Goal: Use online tool/utility: Utilize a website feature to perform a specific function

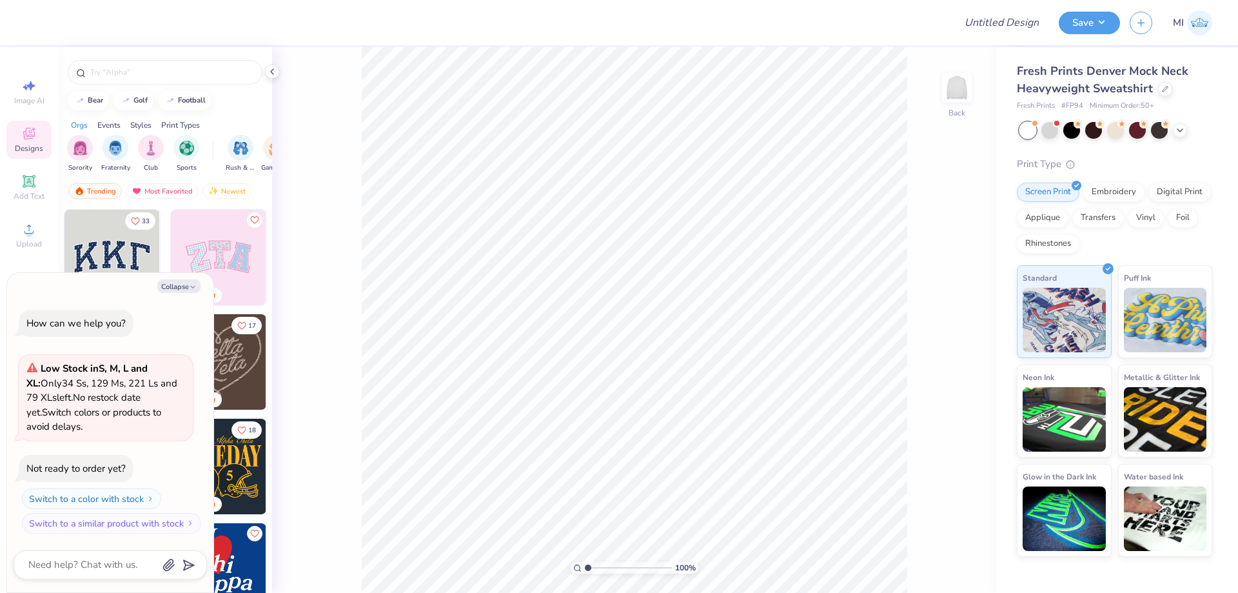
type textarea "x"
click at [985, 24] on input "Design Title" at bounding box center [986, 23] width 126 height 26
paste input "FPS239348"
type input "FPS239348"
type textarea "x"
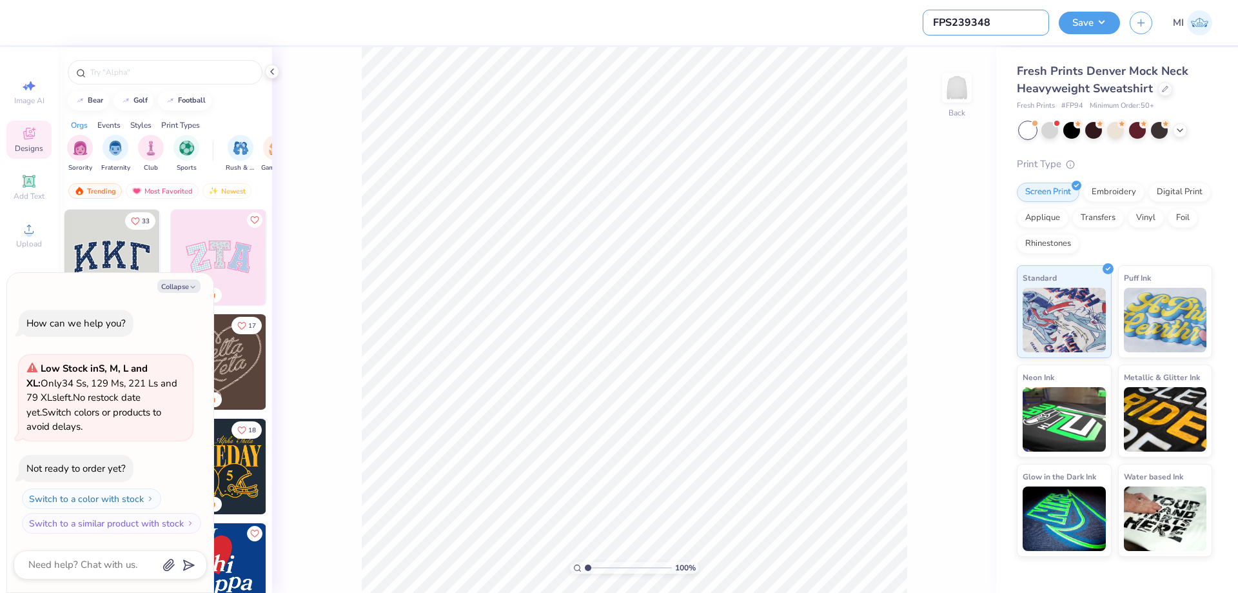
type input "FPS239348"
click at [179, 286] on button "Collapse" at bounding box center [178, 286] width 43 height 14
type textarea "x"
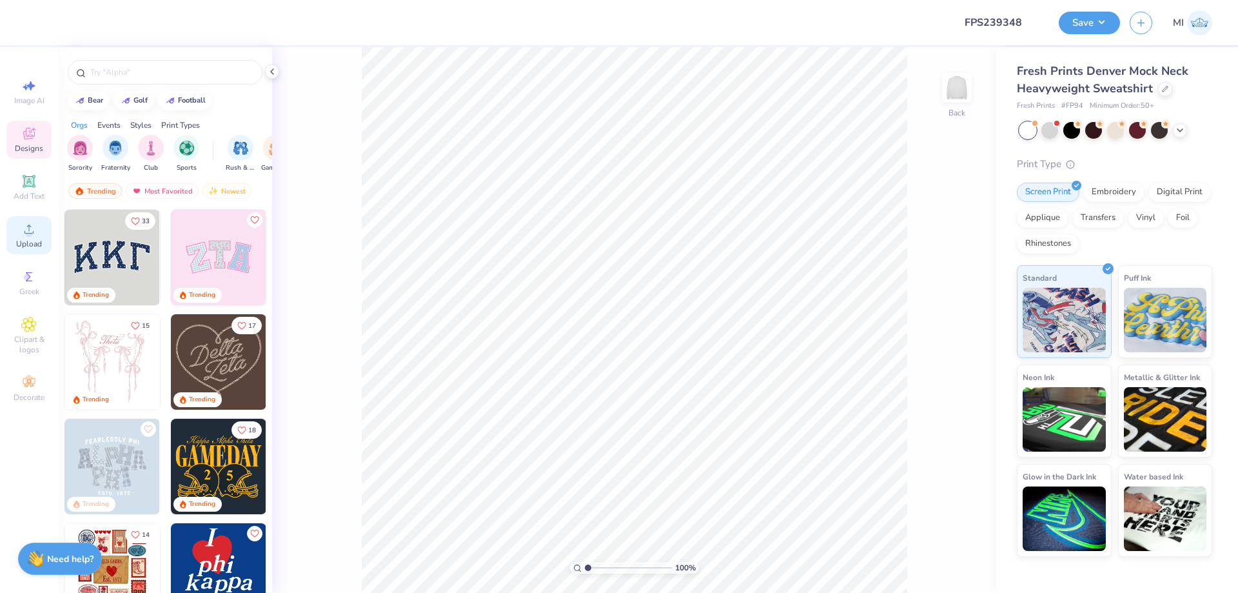
click at [27, 240] on span "Upload" at bounding box center [29, 244] width 26 height 10
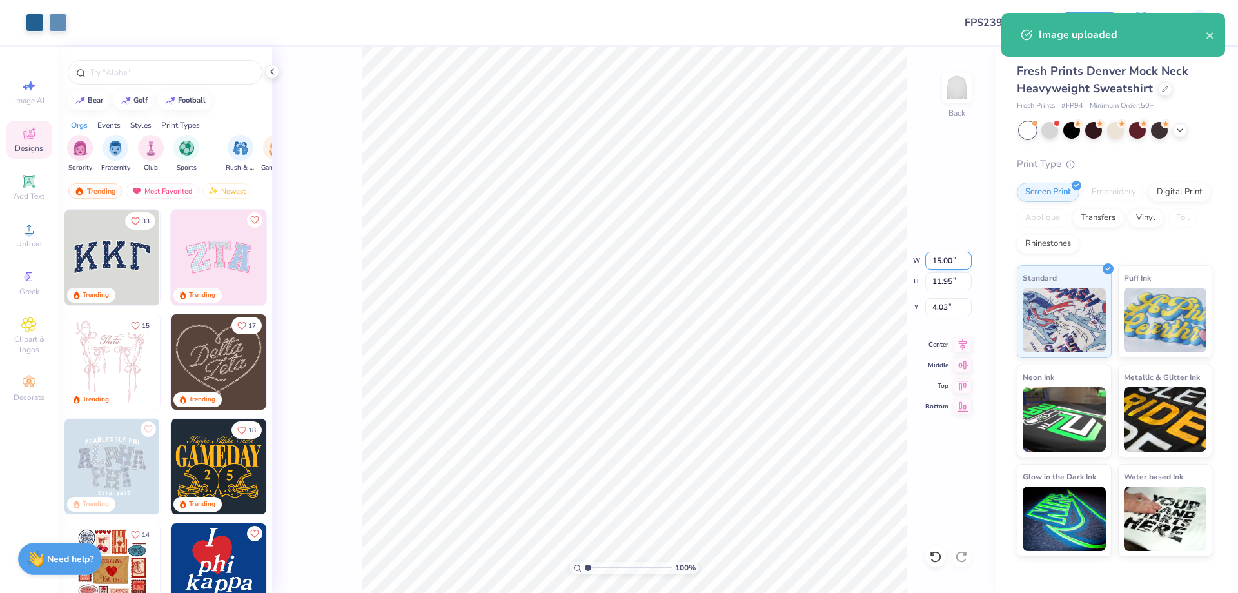
click at [949, 267] on input "15.00" at bounding box center [948, 260] width 46 height 18
click at [949, 267] on input "1" at bounding box center [948, 260] width 46 height 18
type input "12.00"
type input "9.56"
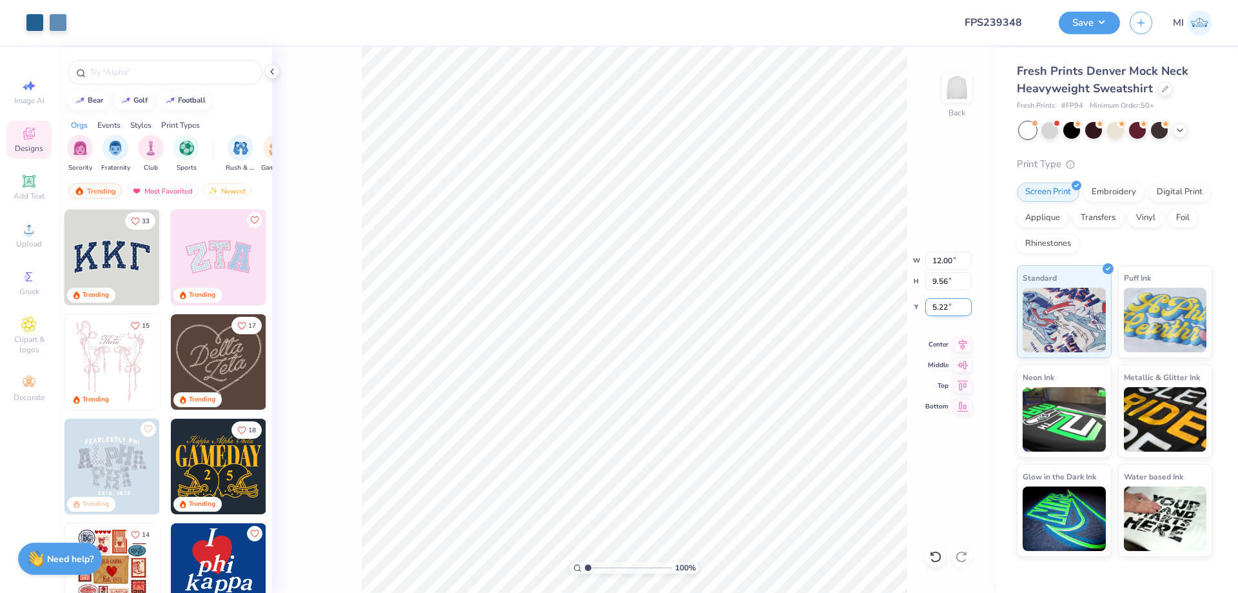
click at [946, 308] on input "5.22" at bounding box center [948, 307] width 46 height 18
click at [946, 308] on input "3" at bounding box center [948, 307] width 46 height 18
type input "3.00"
type input "1"
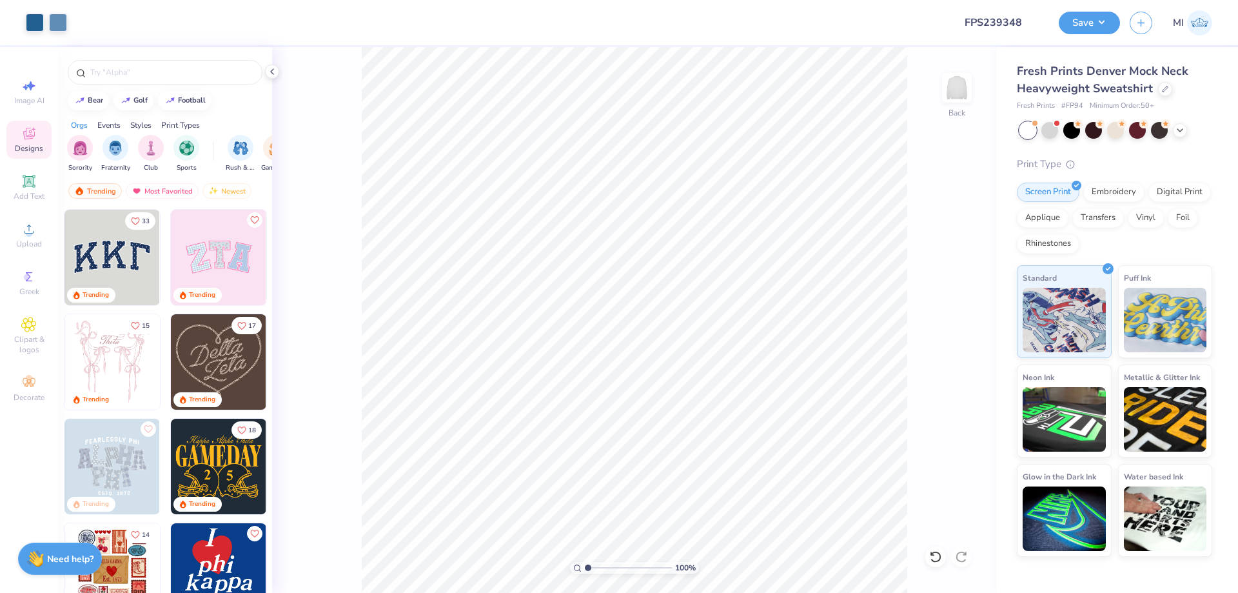
drag, startPoint x: 593, startPoint y: 567, endPoint x: 545, endPoint y: 561, distance: 47.4
click at [585, 562] on input "range" at bounding box center [628, 568] width 87 height 12
click at [1100, 27] on button "Save" at bounding box center [1089, 21] width 61 height 23
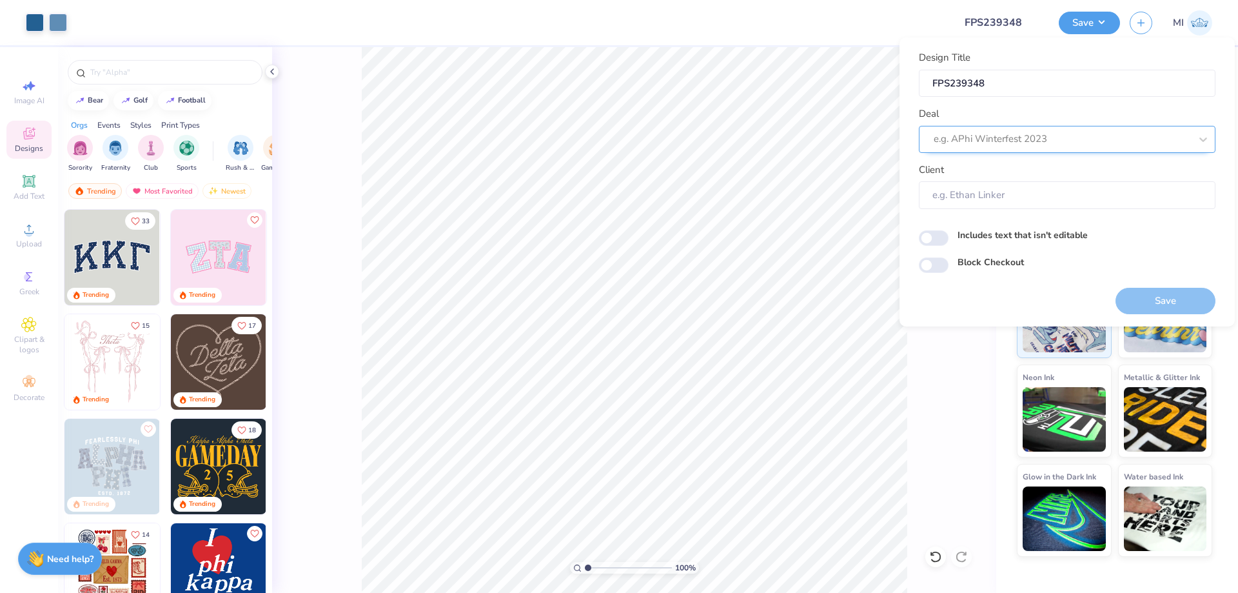
click at [1113, 143] on div at bounding box center [1062, 138] width 257 height 17
click at [1013, 171] on div "Design Tool Gallery" at bounding box center [1067, 173] width 286 height 21
type input "Design Tool Gallery"
type input "Design Tool Gallery User"
click at [1145, 310] on button "Save" at bounding box center [1165, 301] width 100 height 26
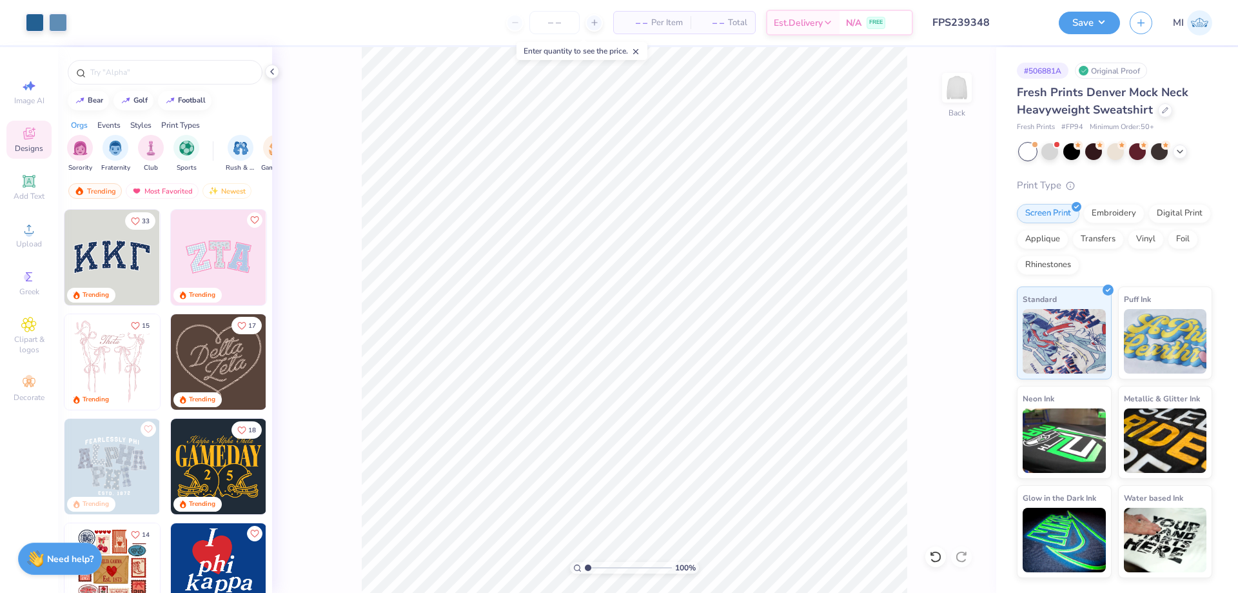
click at [998, 24] on input "FPS239348" at bounding box center [986, 23] width 126 height 26
click at [1081, 26] on button "Save" at bounding box center [1089, 21] width 61 height 23
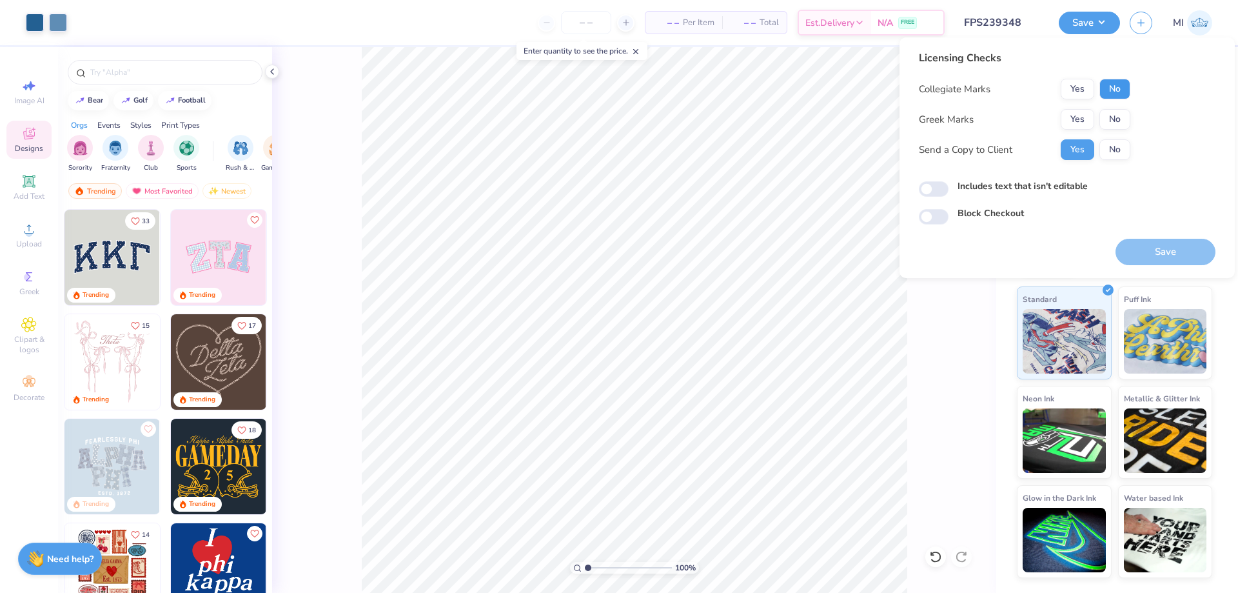
click at [1121, 92] on button "No" at bounding box center [1114, 89] width 31 height 21
click at [1067, 117] on button "Yes" at bounding box center [1078, 119] width 34 height 21
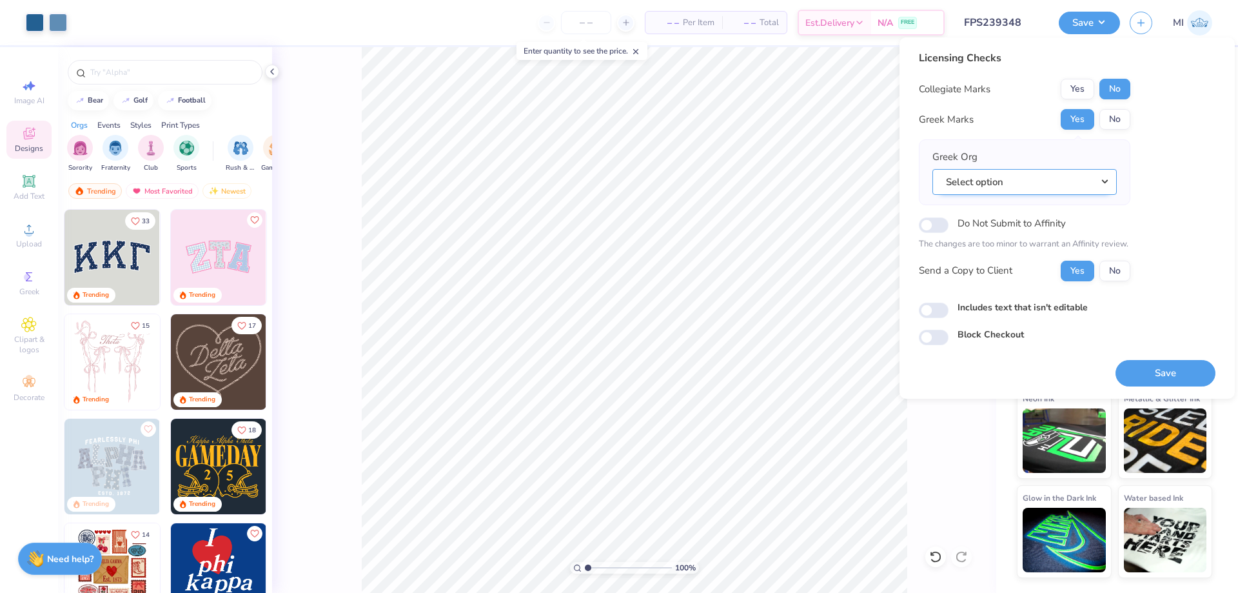
click at [1072, 176] on button "Select option" at bounding box center [1024, 182] width 184 height 26
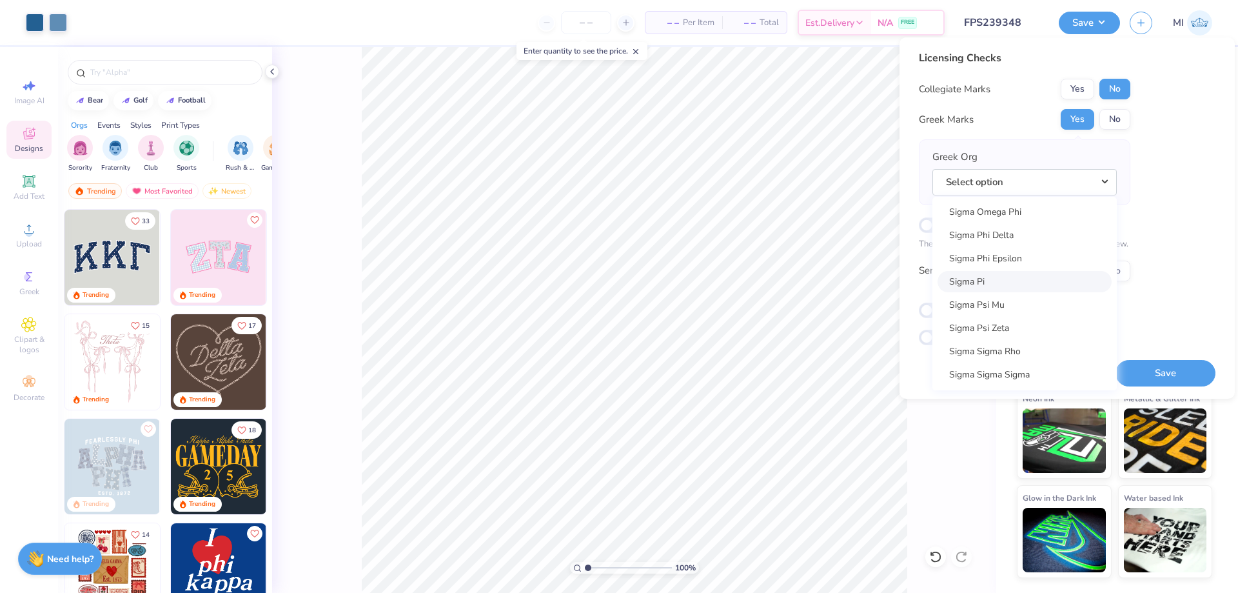
scroll to position [8582, 0]
click at [1018, 266] on link "Sigma Phi Epsilon" at bounding box center [1024, 264] width 174 height 21
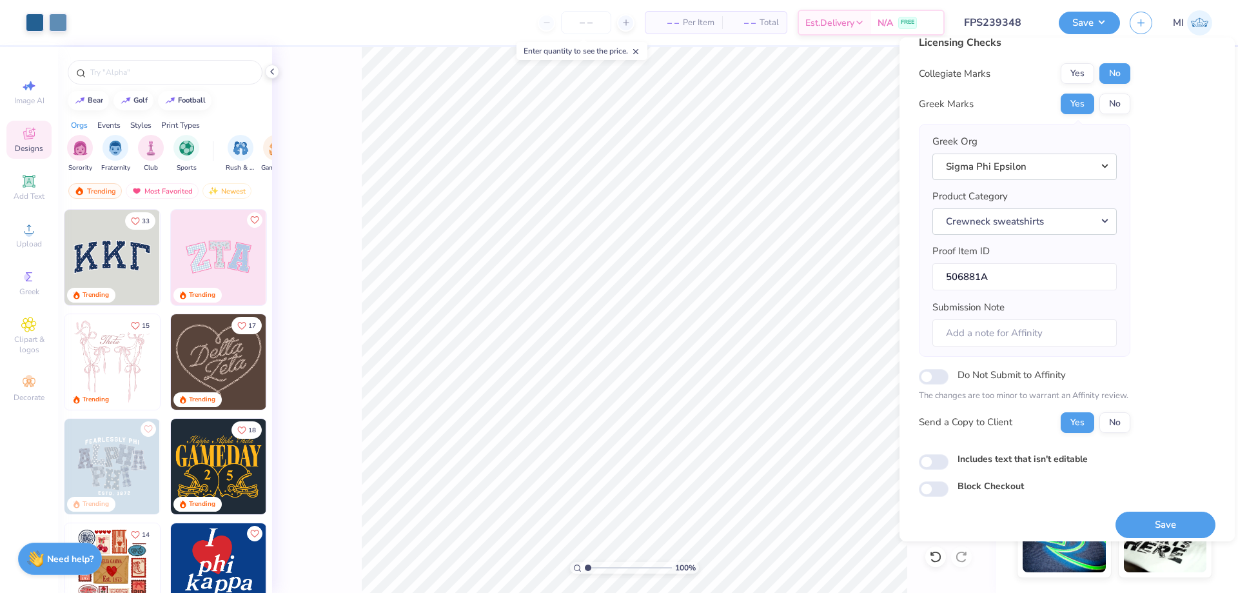
scroll to position [24, 0]
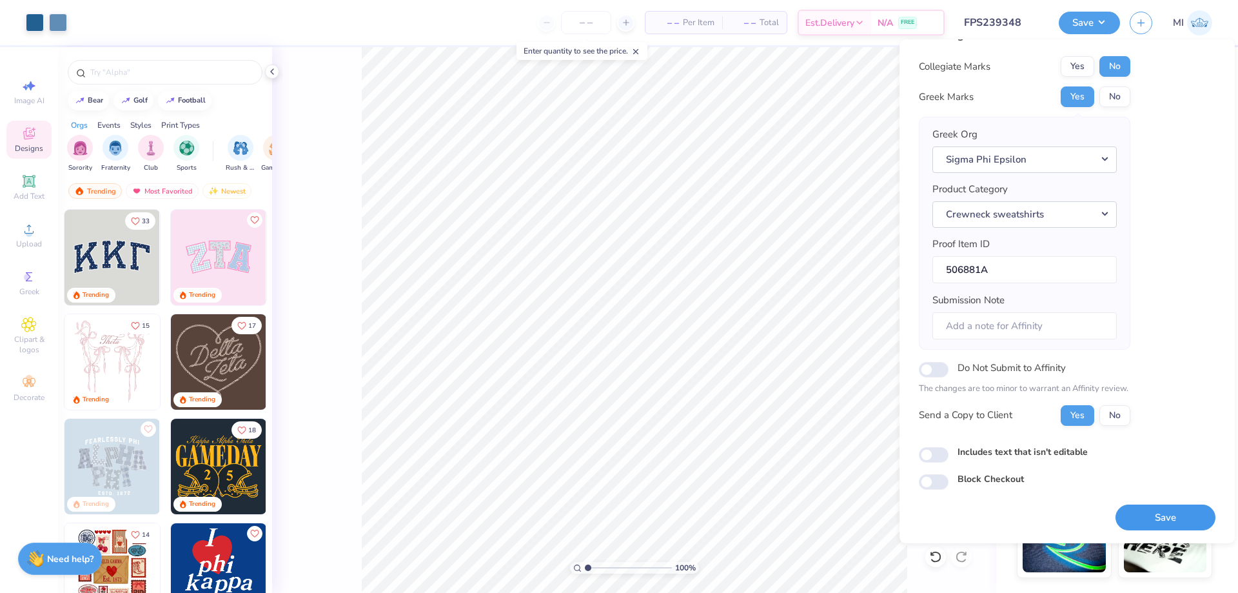
click at [1185, 523] on button "Save" at bounding box center [1165, 517] width 100 height 26
